Goal: Check status: Check status

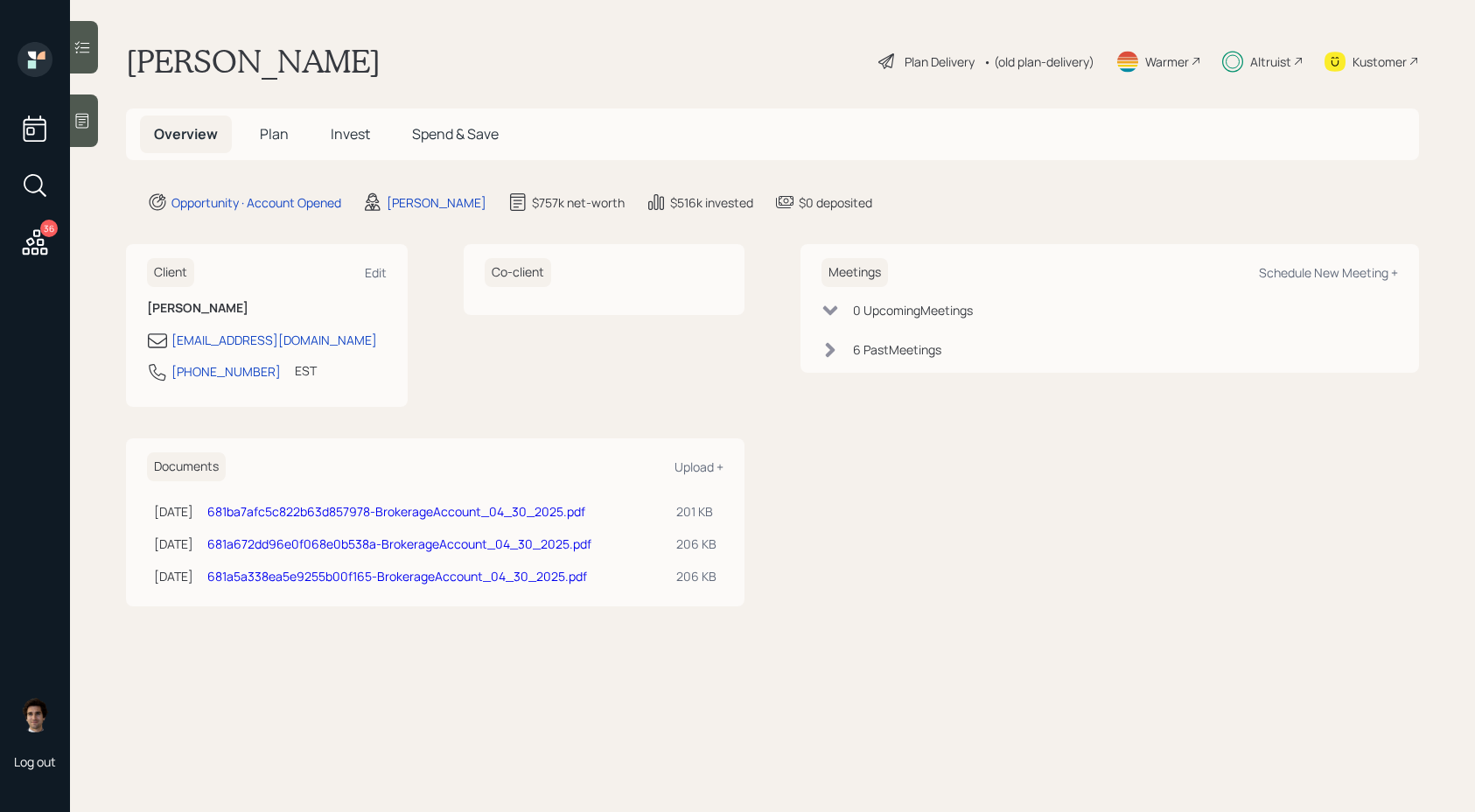
click at [292, 147] on h5 "Plan" at bounding box center [274, 134] width 57 height 37
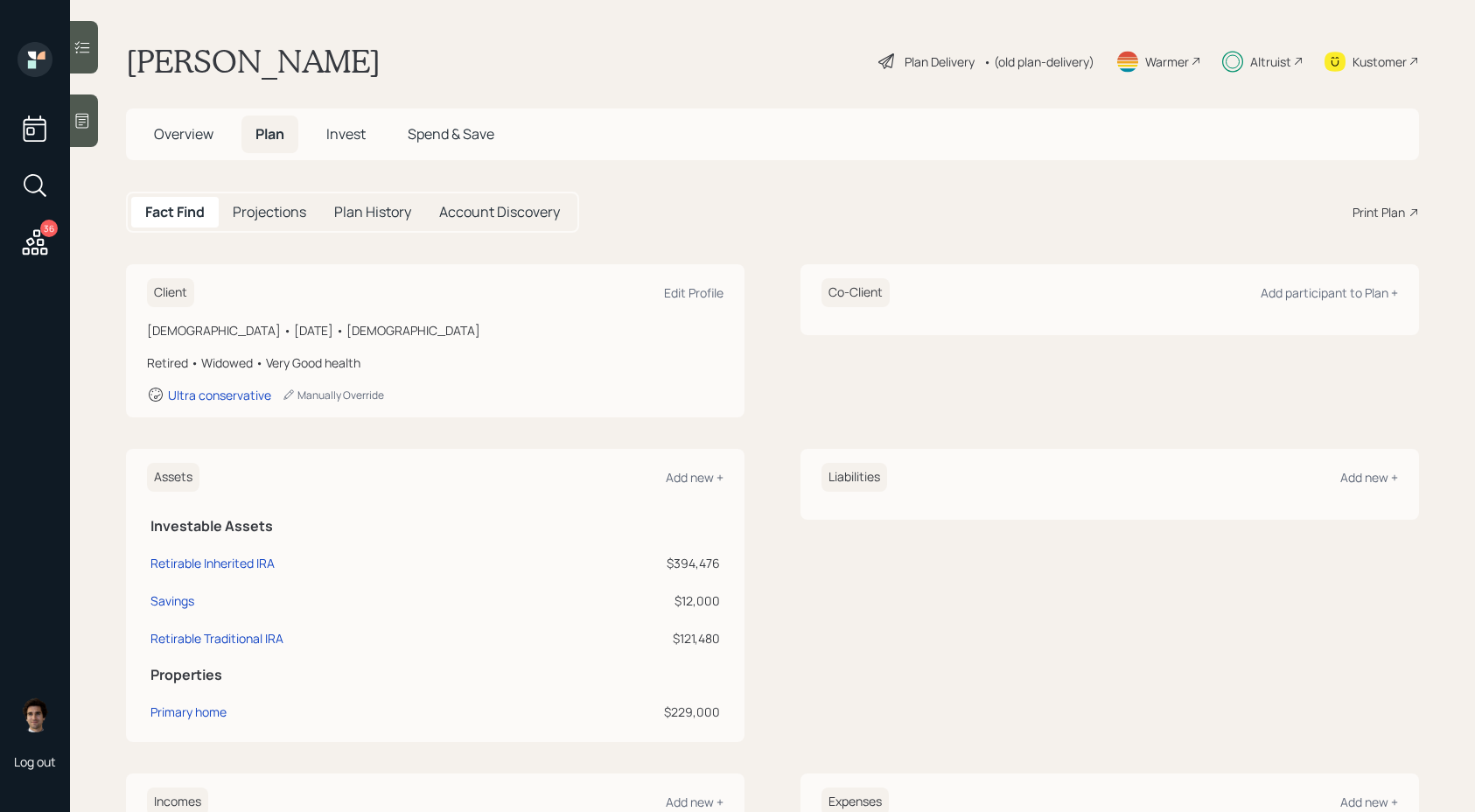
click at [349, 140] on span "Invest" at bounding box center [346, 134] width 39 height 20
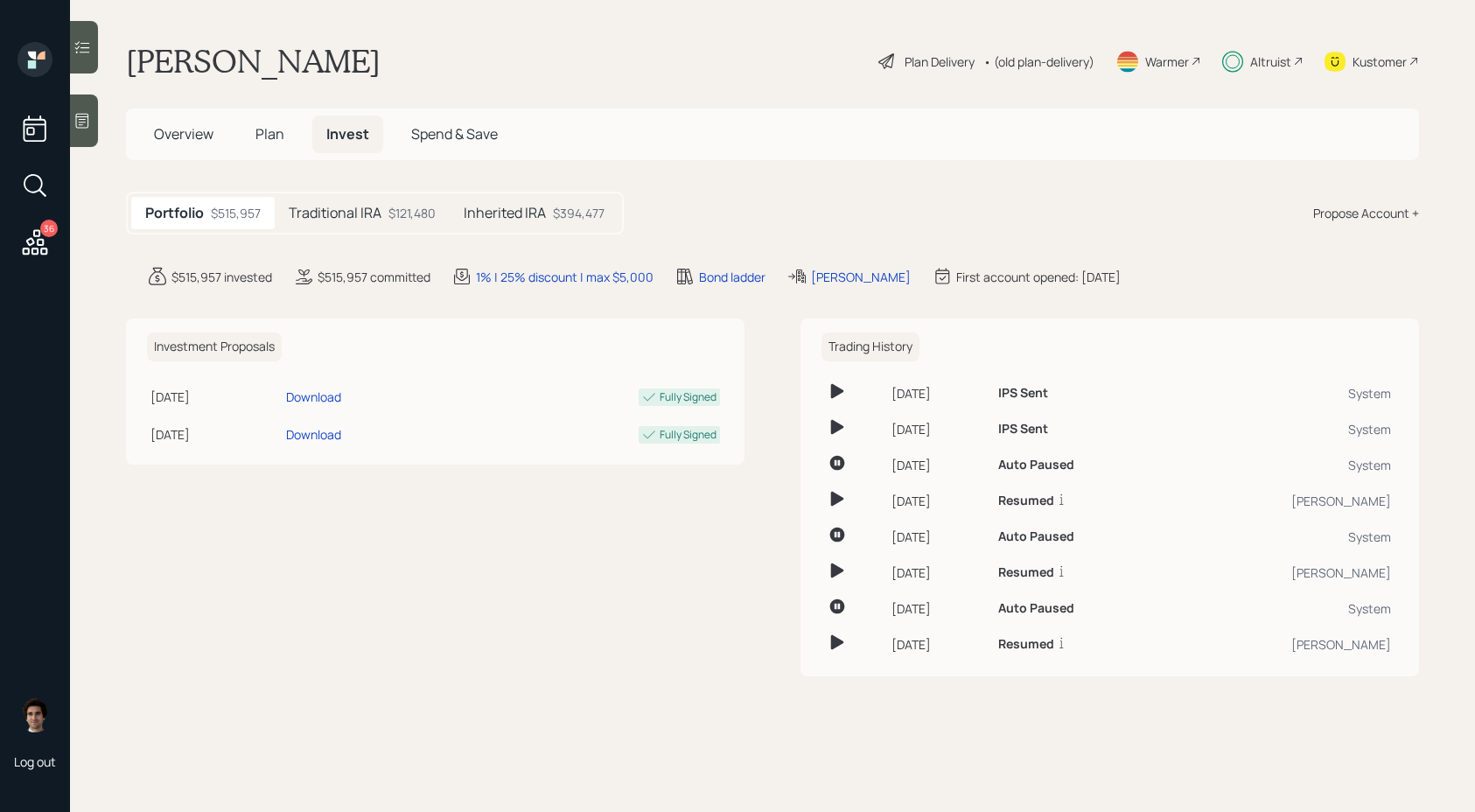
click at [496, 206] on h5 "Inherited IRA" at bounding box center [504, 213] width 82 height 17
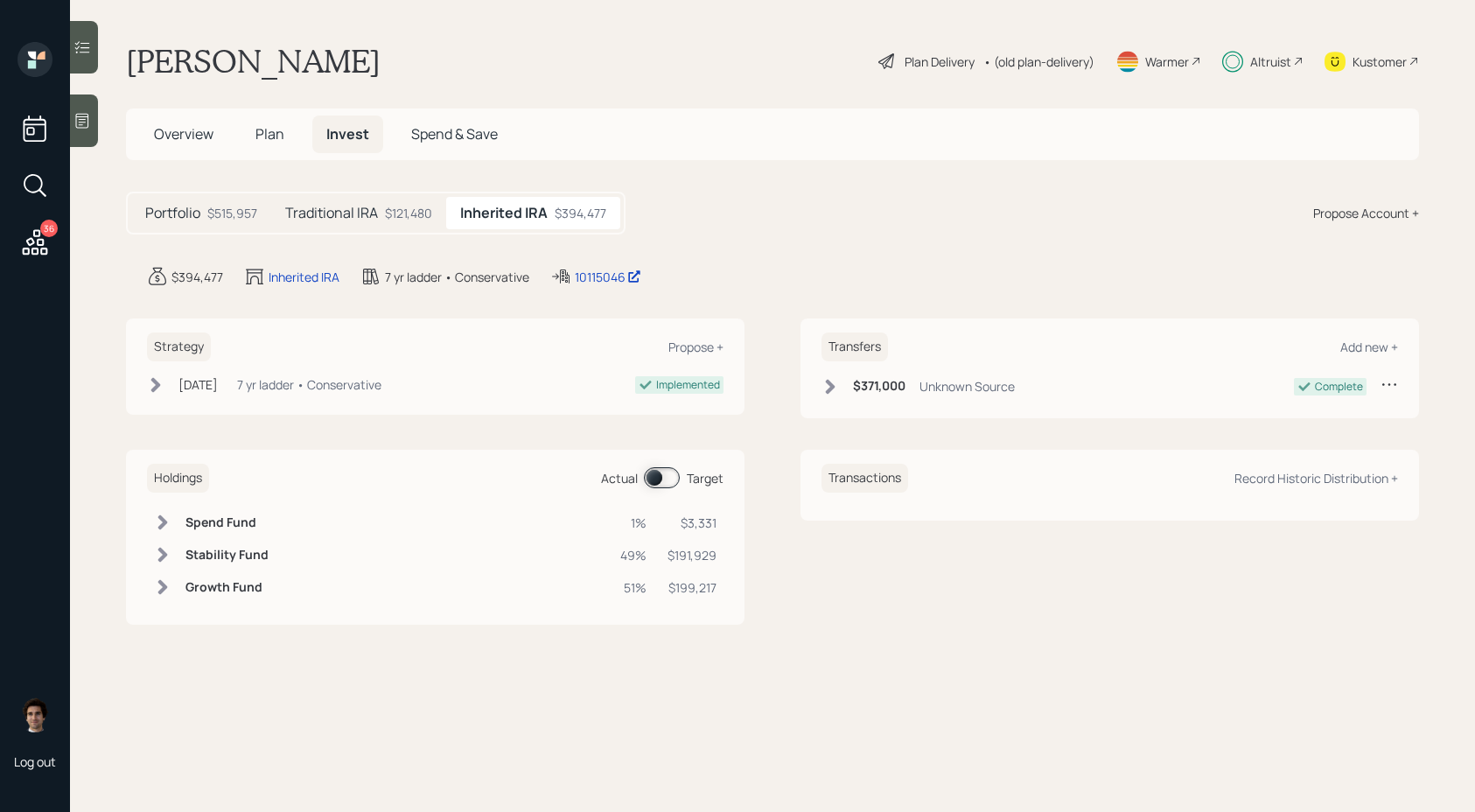
click at [242, 218] on div "$515,957" at bounding box center [232, 213] width 50 height 19
